Goal: Information Seeking & Learning: Learn about a topic

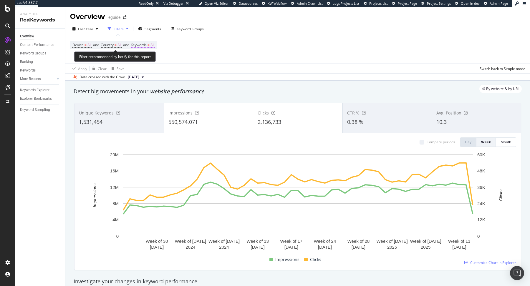
click at [146, 43] on span "Keywords" at bounding box center [139, 44] width 16 height 5
click at [145, 56] on div "All" at bounding box center [146, 58] width 14 height 9
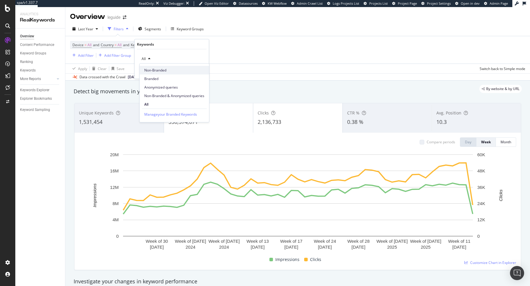
click at [153, 69] on span "Non-Branded" at bounding box center [174, 70] width 60 height 5
click at [196, 74] on div "Non-Branded Cancel Add filter Apply" at bounding box center [172, 63] width 74 height 29
click at [195, 71] on div "Apply" at bounding box center [199, 71] width 9 height 5
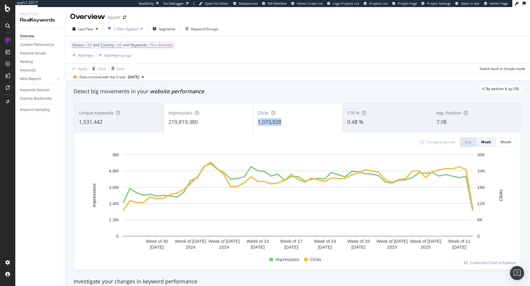
copy span "1,073,928"
drag, startPoint x: 296, startPoint y: 122, endPoint x: 256, endPoint y: 122, distance: 39.4
click at [256, 122] on div "Clicks 1,073,928" at bounding box center [297, 118] width 89 height 26
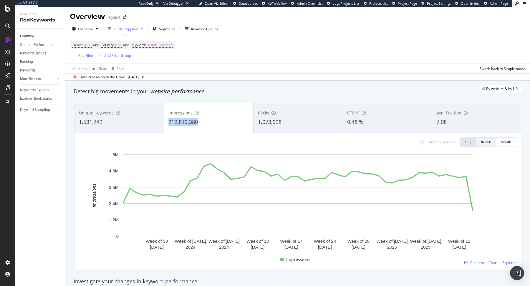
drag, startPoint x: 201, startPoint y: 125, endPoint x: 167, endPoint y: 125, distance: 33.6
click at [167, 125] on div "Impressions 219,819,380" at bounding box center [208, 118] width 89 height 26
copy span "219,819,380"
click at [167, 44] on span "Non-Branded" at bounding box center [161, 45] width 22 height 8
click at [160, 61] on div "Non-Branded" at bounding box center [154, 58] width 31 height 9
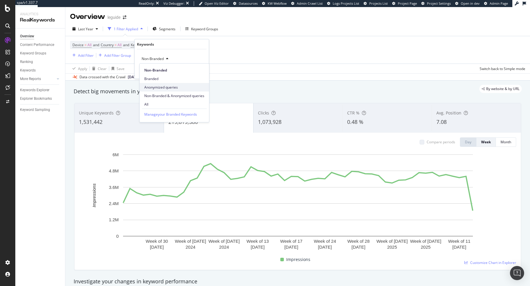
click at [162, 88] on span "Anonymized queries" at bounding box center [174, 87] width 60 height 5
click at [200, 76] on div "Anonymized queries Cancel Add filter Apply" at bounding box center [172, 63] width 74 height 29
click at [198, 74] on button "Apply" at bounding box center [195, 71] width 17 height 6
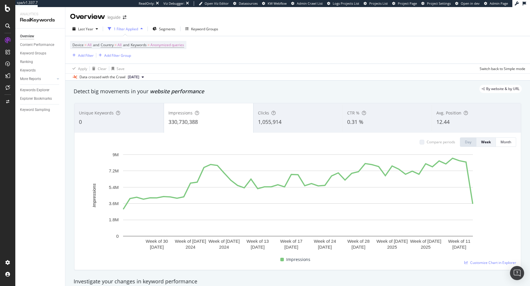
click at [139, 76] on span "[DATE]" at bounding box center [133, 76] width 11 height 5
click at [144, 108] on div "[DATE]" at bounding box center [135, 107] width 17 height 5
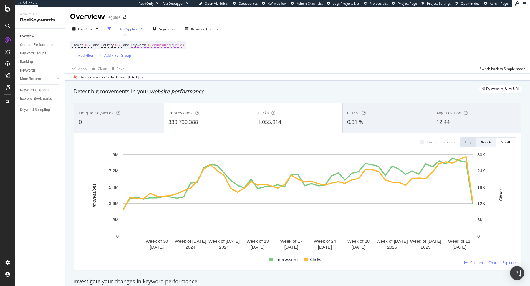
click at [154, 45] on span "Anonymized queries" at bounding box center [167, 45] width 34 height 8
click at [157, 58] on span "Anonymized queries" at bounding box center [157, 58] width 36 height 5
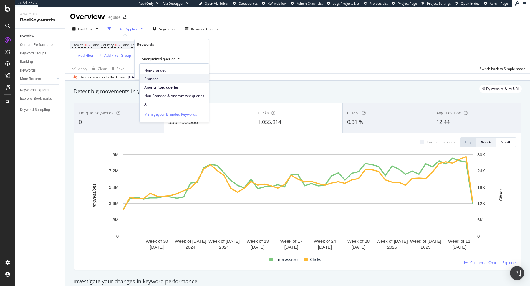
click at [154, 79] on span "Branded" at bounding box center [174, 78] width 60 height 5
click at [155, 58] on span "Branded" at bounding box center [147, 58] width 16 height 5
click at [156, 68] on span "Non-Branded" at bounding box center [174, 70] width 60 height 5
click at [196, 72] on div "Apply" at bounding box center [199, 71] width 9 height 5
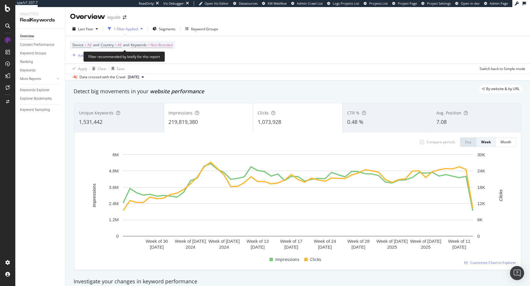
click at [147, 44] on span "Keywords" at bounding box center [139, 44] width 16 height 5
click at [157, 56] on span "Non-Branded" at bounding box center [151, 58] width 24 height 5
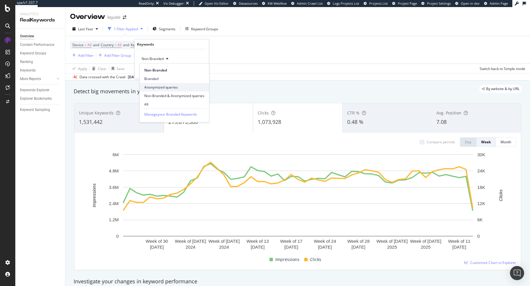
click at [160, 83] on div "Anonymized queries" at bounding box center [174, 87] width 69 height 9
click at [193, 73] on div "Apply" at bounding box center [195, 71] width 17 height 5
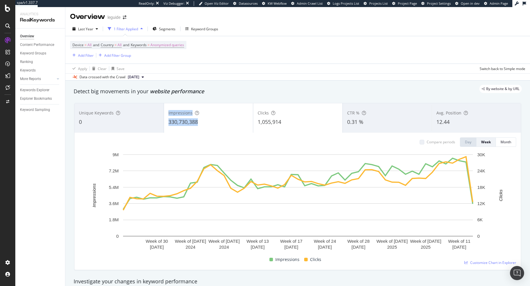
drag, startPoint x: 203, startPoint y: 123, endPoint x: 162, endPoint y: 122, distance: 41.2
click at [161, 122] on div "Unique Keywords 0 Impressions 330,730,388 Clicks 1,055,914 CTR % 0.31 % Avg. Po…" at bounding box center [297, 117] width 446 height 29
click at [227, 71] on div "Apply Clear Save Switch back to Simple mode" at bounding box center [297, 69] width 464 height 10
copy span "330,730,388"
drag, startPoint x: 205, startPoint y: 122, endPoint x: 168, endPoint y: 122, distance: 36.2
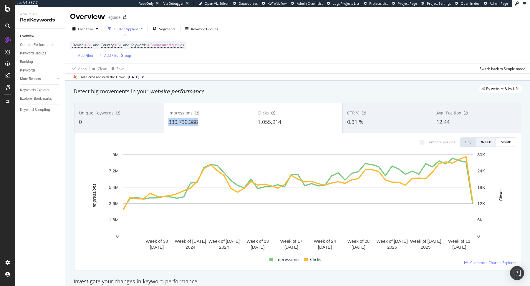
click at [168, 122] on div "330,730,388" at bounding box center [208, 122] width 80 height 8
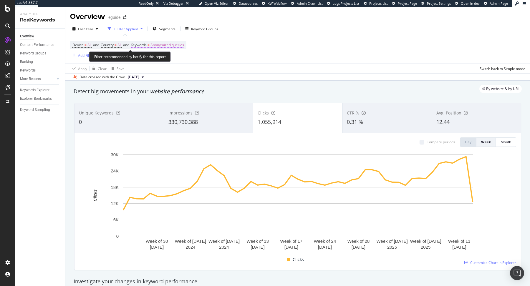
click at [163, 48] on span "Anonymized queries" at bounding box center [167, 45] width 34 height 8
click at [165, 56] on span "Anonymized queries" at bounding box center [157, 58] width 36 height 5
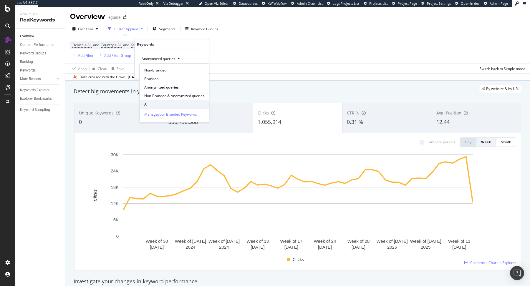
click at [150, 103] on span "All" at bounding box center [174, 104] width 60 height 5
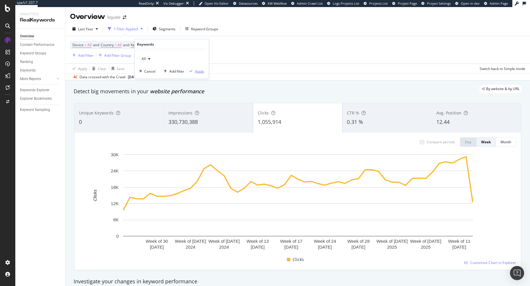
click at [197, 71] on div "Apply" at bounding box center [199, 71] width 9 height 5
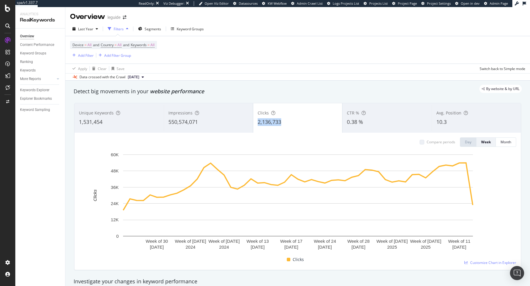
copy span "2,136,733"
drag, startPoint x: 295, startPoint y: 126, endPoint x: 257, endPoint y: 120, distance: 37.8
click at [257, 120] on div "Clicks 2,136,733" at bounding box center [297, 118] width 89 height 26
click at [144, 45] on span "Keywords" at bounding box center [139, 44] width 16 height 5
click at [216, 52] on div "Device = All and Country = All and Keywords = All Add Filter Add Filter Group" at bounding box center [297, 49] width 455 height 27
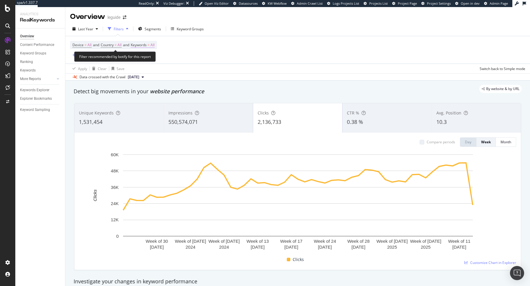
click at [146, 44] on span "Keywords" at bounding box center [139, 44] width 16 height 5
click at [119, 86] on div "By website & by URL" at bounding box center [295, 89] width 454 height 8
click at [155, 44] on span "All" at bounding box center [152, 45] width 4 height 8
click at [145, 54] on div "All" at bounding box center [146, 58] width 14 height 9
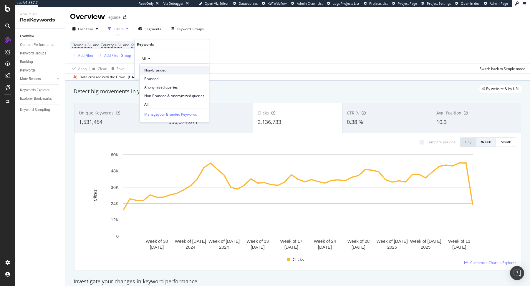
click at [154, 70] on span "Non-Branded" at bounding box center [174, 70] width 60 height 5
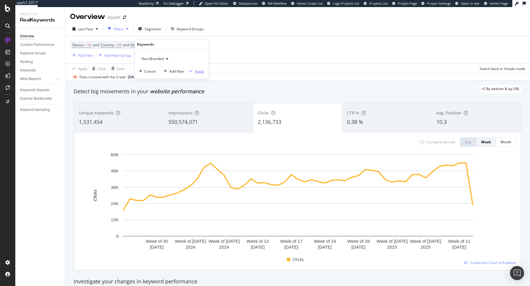
click at [197, 74] on div "Non-Branded Cancel Add filter Apply" at bounding box center [172, 63] width 74 height 29
click at [195, 70] on div "Apply" at bounding box center [199, 71] width 9 height 5
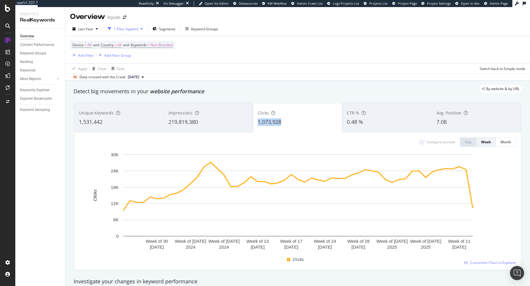
copy span "1,073,928"
drag, startPoint x: 291, startPoint y: 122, endPoint x: 256, endPoint y: 124, distance: 34.2
click at [256, 124] on div "Clicks 1,073,928" at bounding box center [297, 118] width 89 height 26
click at [163, 44] on span "Non-Branded" at bounding box center [161, 45] width 22 height 8
click at [155, 58] on span "Non-Branded" at bounding box center [151, 58] width 24 height 5
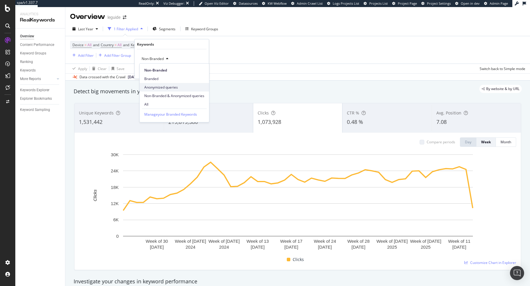
click at [161, 85] on span "Anonymized queries" at bounding box center [174, 87] width 60 height 5
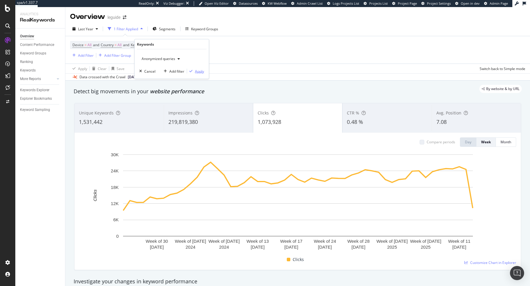
click at [195, 72] on div "button" at bounding box center [191, 71] width 8 height 4
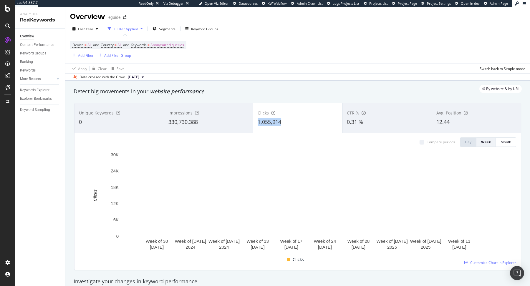
copy span "1,055,914"
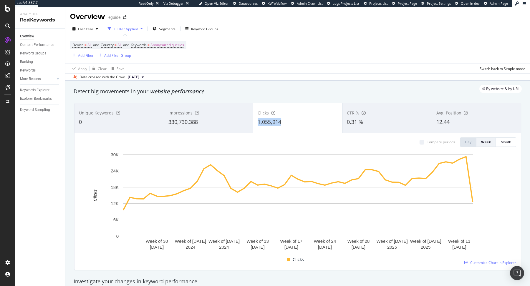
drag, startPoint x: 290, startPoint y: 121, endPoint x: 256, endPoint y: 122, distance: 34.2
click at [256, 122] on div "Clicks 1,055,914" at bounding box center [297, 118] width 89 height 26
click at [155, 44] on span "Anonymized queries" at bounding box center [167, 45] width 34 height 8
click at [152, 58] on span "Anonymized queries" at bounding box center [157, 58] width 36 height 5
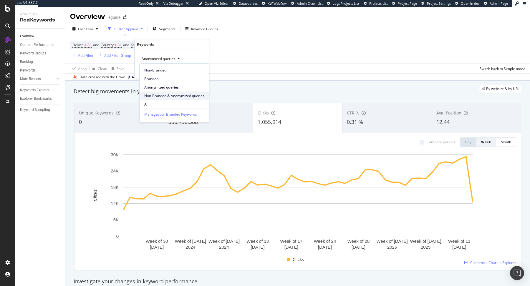
click at [169, 94] on span "Non-Branded & Anonymized queries" at bounding box center [174, 95] width 60 height 5
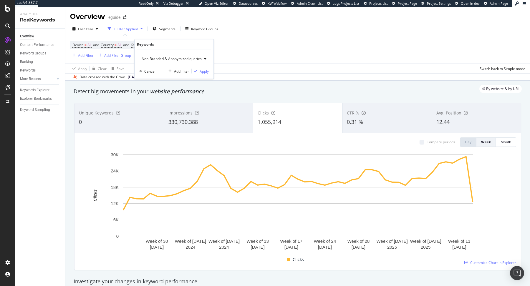
click at [197, 70] on div "button" at bounding box center [196, 71] width 8 height 4
